Goal: Task Accomplishment & Management: Use online tool/utility

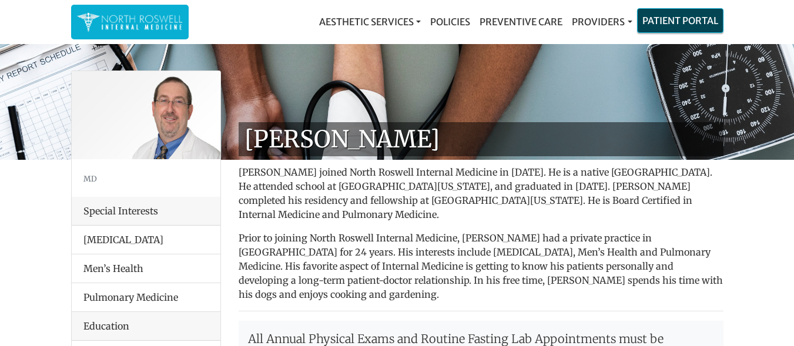
click at [652, 20] on link "Patient Portal" at bounding box center [680, 21] width 85 height 24
click at [682, 14] on link "Patient Portal" at bounding box center [680, 21] width 85 height 24
